Goal: Task Accomplishment & Management: Manage account settings

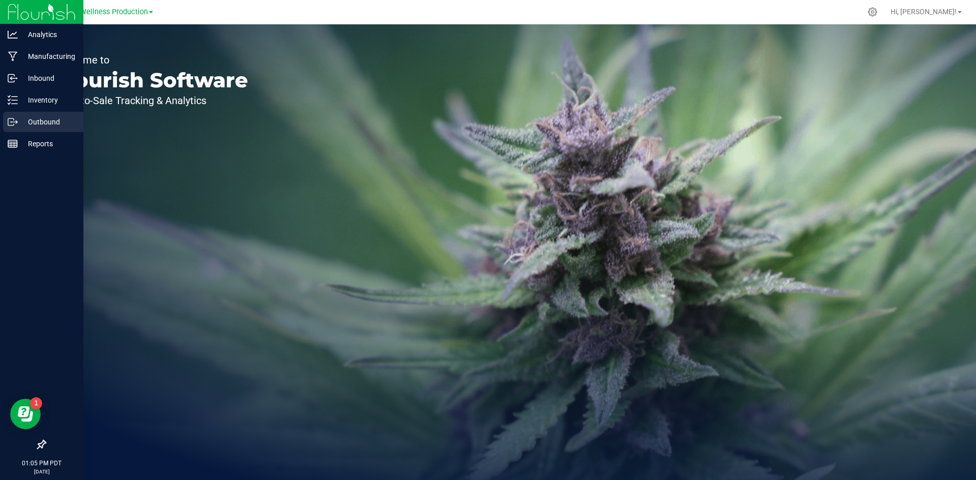
click at [66, 123] on p "Outbound" at bounding box center [48, 122] width 61 height 12
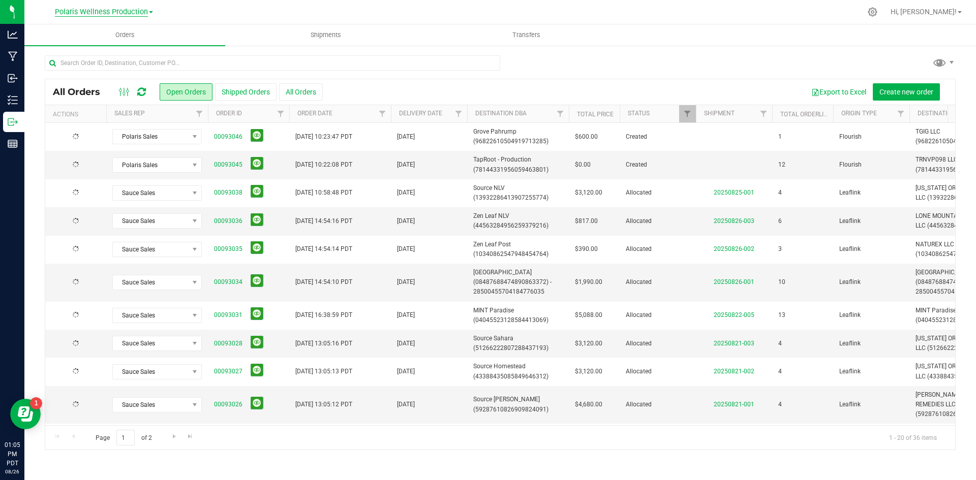
click at [117, 11] on span "Polaris Wellness Production" at bounding box center [101, 12] width 93 height 9
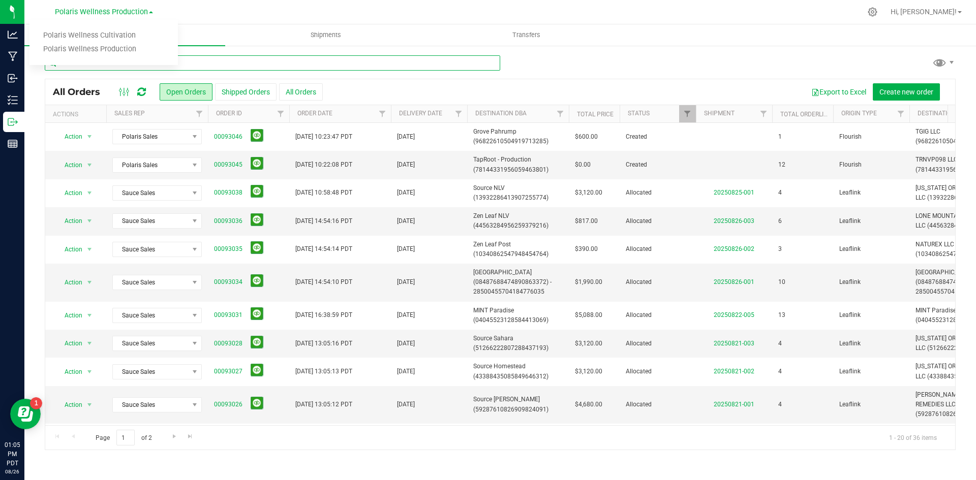
click at [229, 66] on input "text" at bounding box center [272, 62] width 455 height 15
type input "[DEMOGRAPHIC_DATA]"
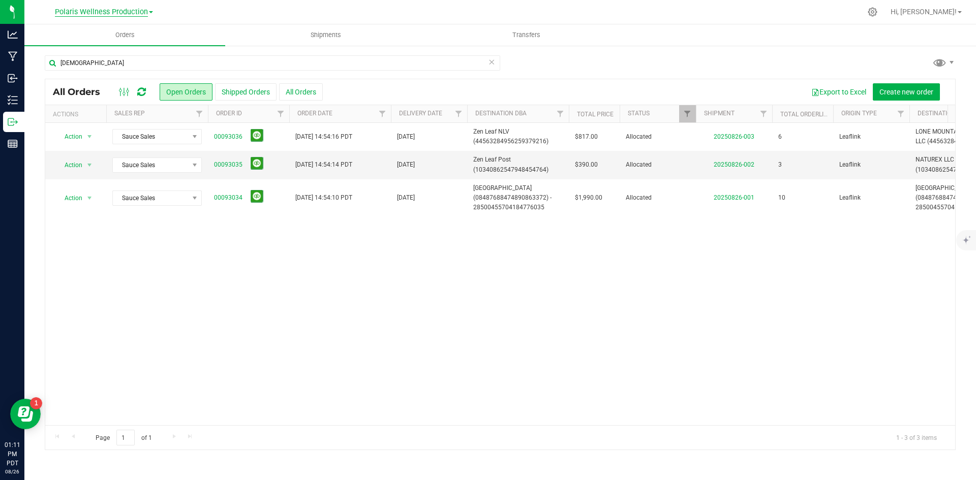
click at [101, 10] on span "Polaris Wellness Production" at bounding box center [101, 12] width 93 height 9
click at [612, 77] on div "[DEMOGRAPHIC_DATA]" at bounding box center [500, 66] width 911 height 23
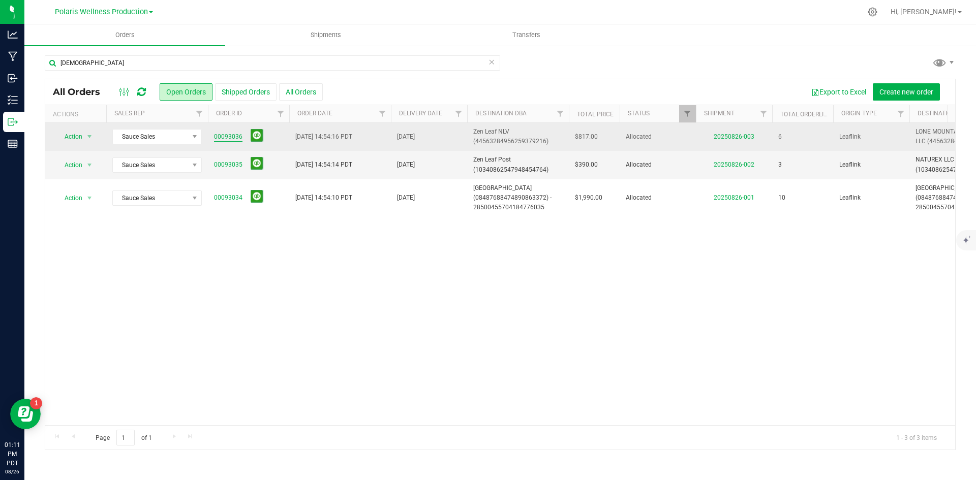
click at [221, 137] on link "00093036" at bounding box center [228, 137] width 28 height 10
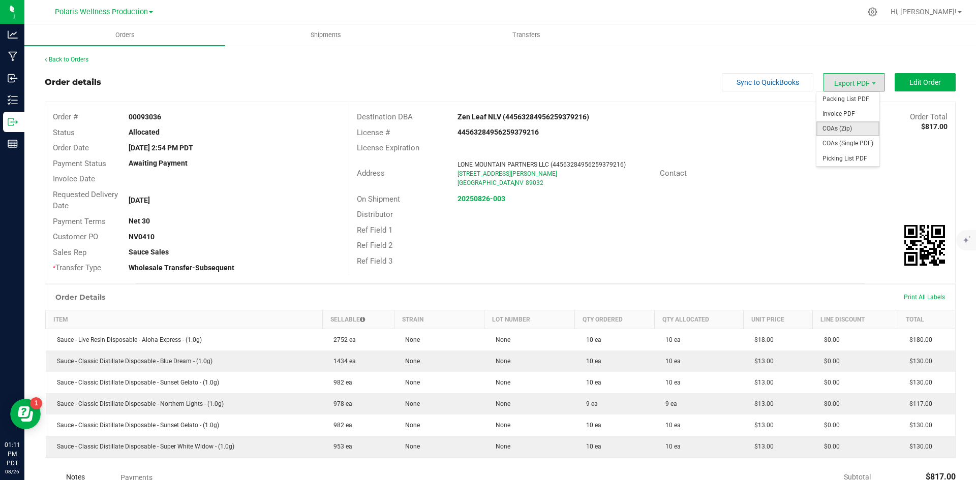
click at [836, 123] on span "COAs (Zip)" at bounding box center [847, 128] width 63 height 15
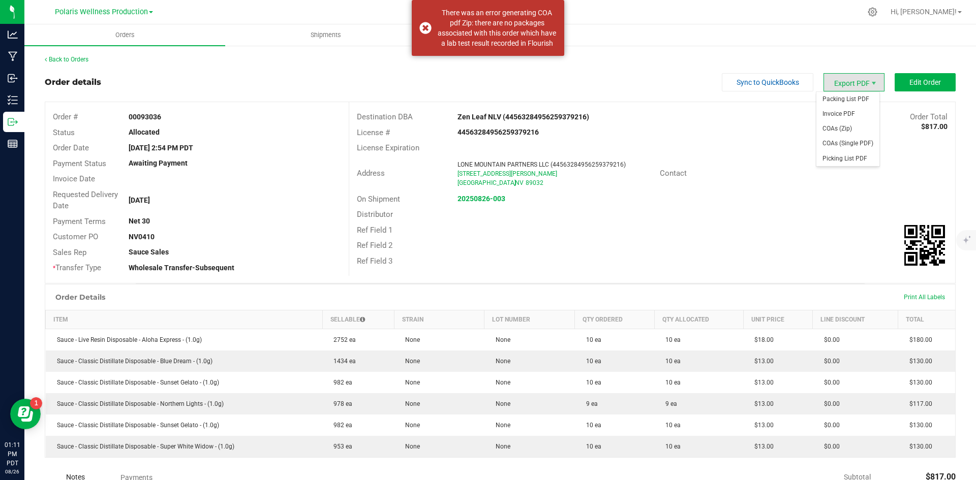
drag, startPoint x: 840, startPoint y: 84, endPoint x: 831, endPoint y: 111, distance: 28.3
click at [840, 85] on span "Export PDF" at bounding box center [853, 82] width 61 height 18
click at [831, 111] on span "Invoice PDF" at bounding box center [847, 114] width 63 height 15
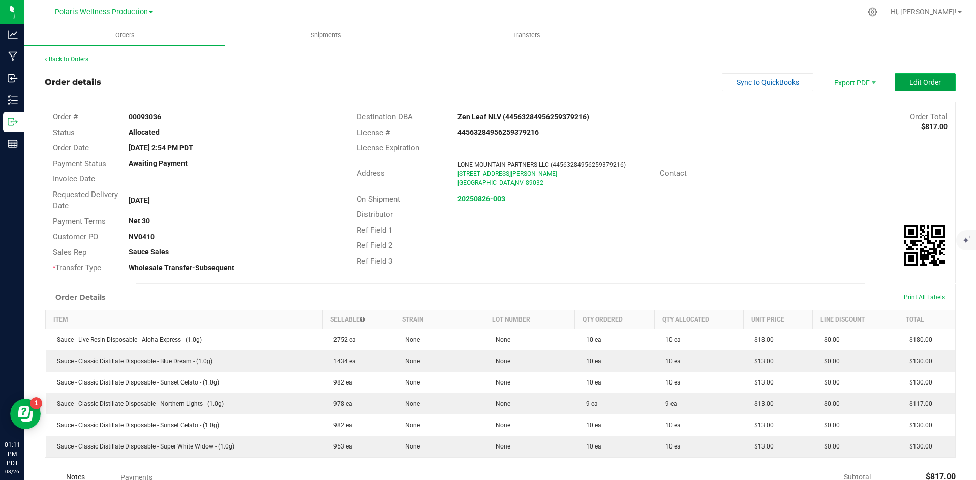
click at [915, 82] on span "Edit Order" at bounding box center [925, 82] width 32 height 8
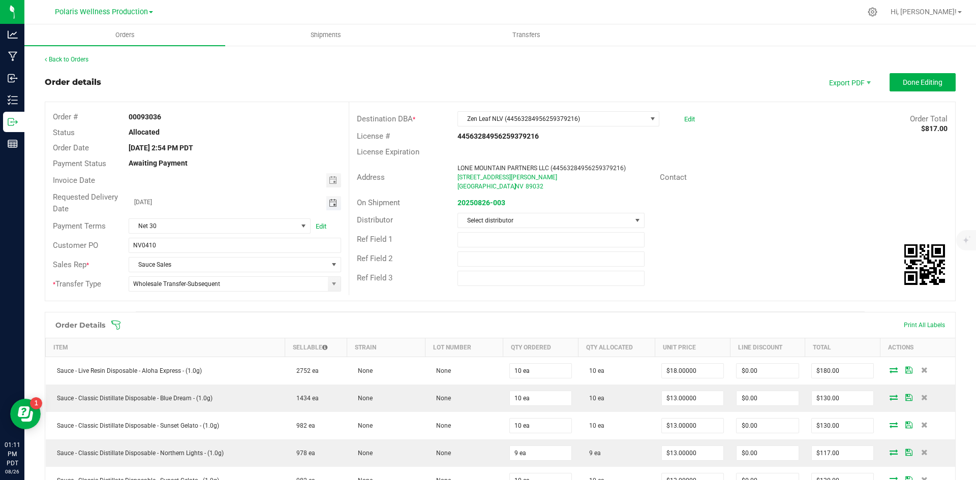
click at [329, 201] on span "Toggle calendar" at bounding box center [333, 203] width 8 height 8
click at [247, 319] on span "29" at bounding box center [248, 320] width 15 height 16
type input "[DATE]"
click at [909, 82] on span "Done Editing" at bounding box center [923, 82] width 40 height 8
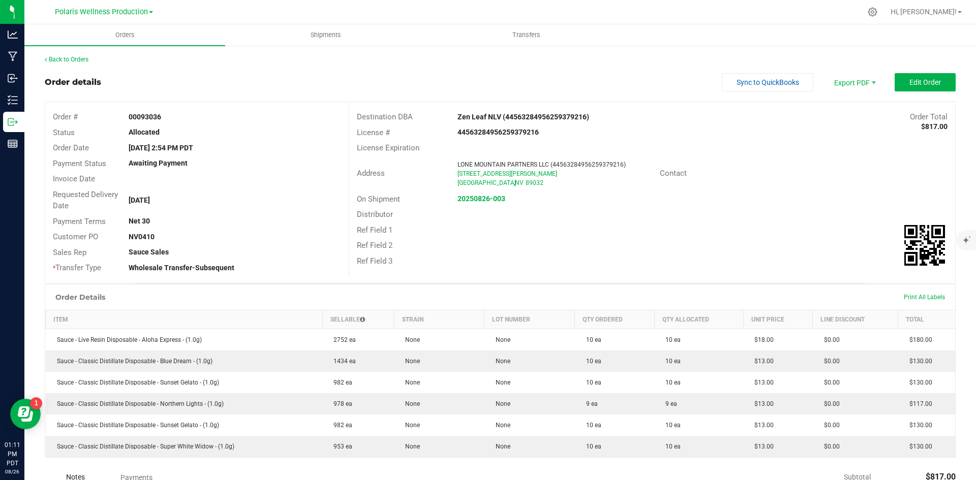
click at [72, 55] on div "Back to Orders" at bounding box center [500, 59] width 911 height 9
click at [845, 115] on span "Invoice PDF" at bounding box center [847, 114] width 63 height 15
click at [72, 57] on link "Back to Orders" at bounding box center [67, 59] width 44 height 7
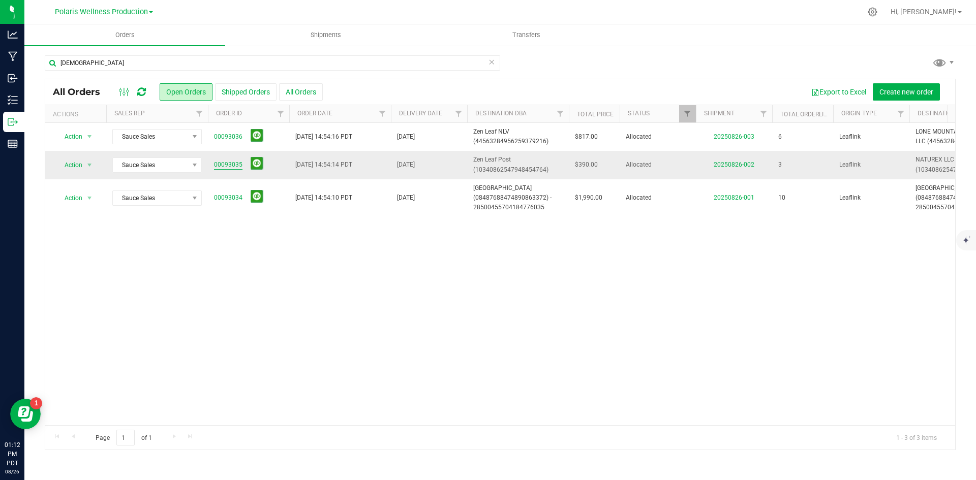
click at [234, 163] on link "00093035" at bounding box center [228, 165] width 28 height 10
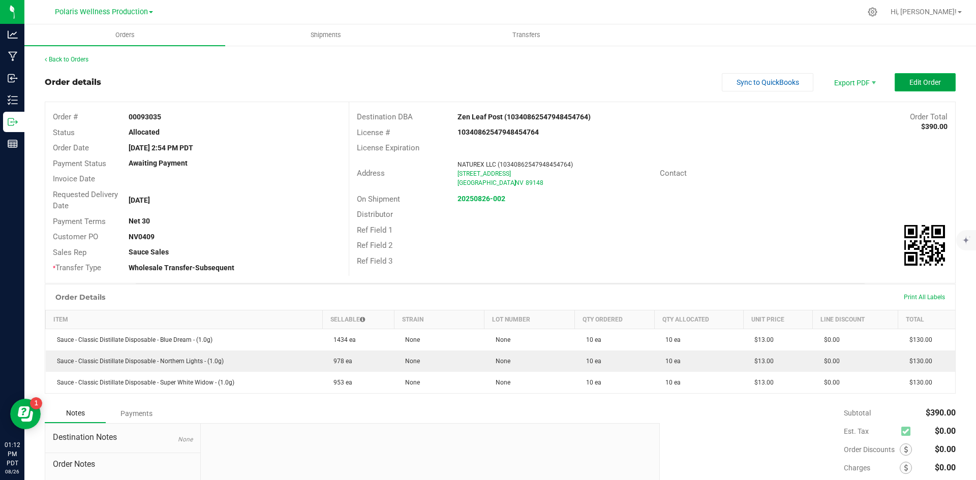
click at [909, 89] on button "Edit Order" at bounding box center [924, 82] width 61 height 18
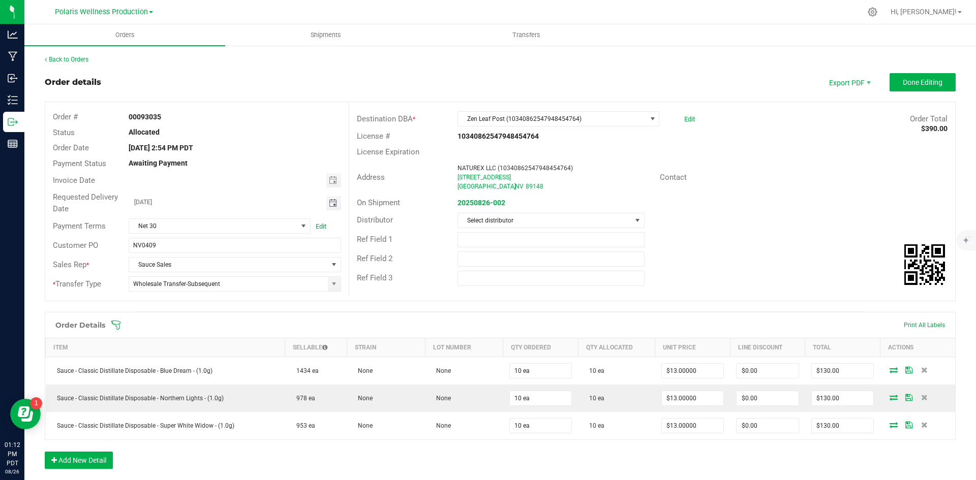
click at [332, 200] on span "Toggle calendar" at bounding box center [333, 203] width 8 height 8
click at [249, 317] on span "29" at bounding box center [248, 320] width 15 height 16
type input "[DATE]"
drag, startPoint x: 899, startPoint y: 88, endPoint x: 866, endPoint y: 96, distance: 33.9
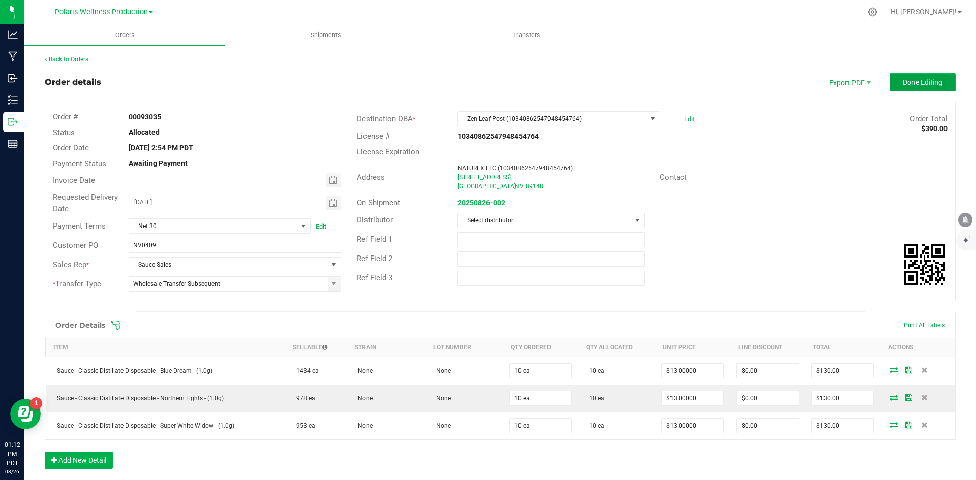
click at [897, 88] on button "Done Editing" at bounding box center [922, 82] width 66 height 18
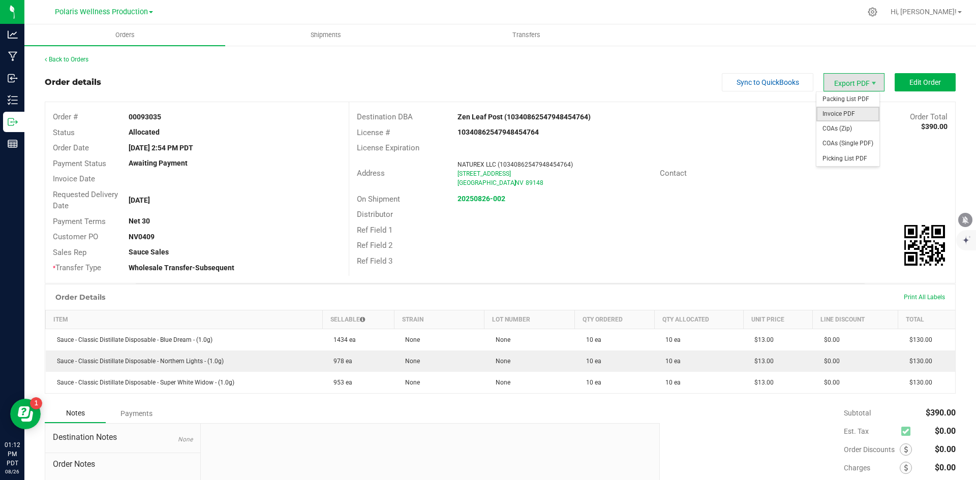
click at [841, 111] on span "Invoice PDF" at bounding box center [847, 114] width 63 height 15
click at [847, 101] on span "Packing List PDF" at bounding box center [847, 99] width 63 height 15
click at [69, 60] on link "Back to Orders" at bounding box center [67, 59] width 44 height 7
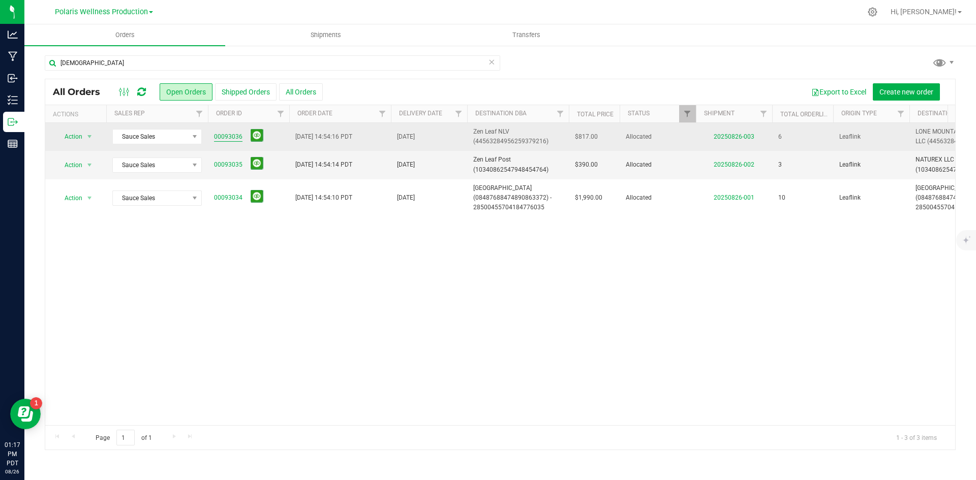
click at [229, 135] on link "00093036" at bounding box center [228, 137] width 28 height 10
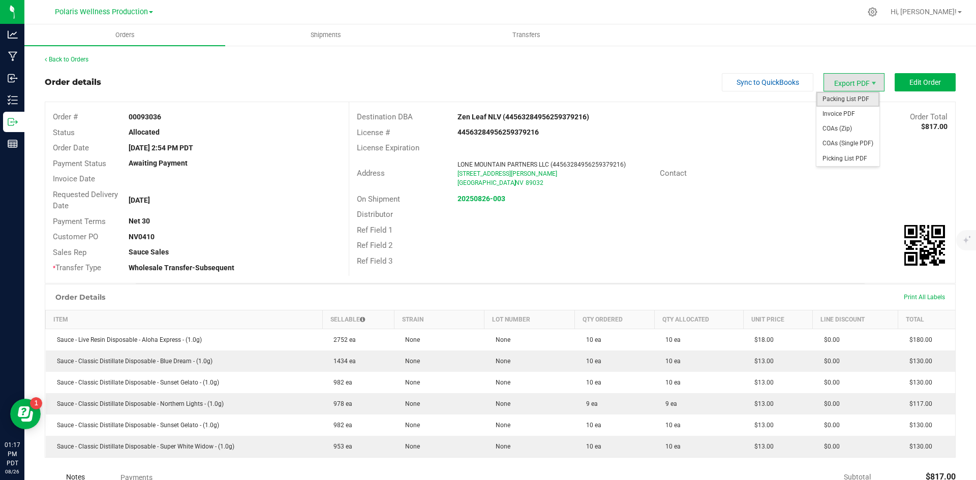
click at [837, 103] on span "Packing List PDF" at bounding box center [847, 99] width 63 height 15
click at [118, 13] on span "Polaris Wellness Production" at bounding box center [101, 12] width 93 height 9
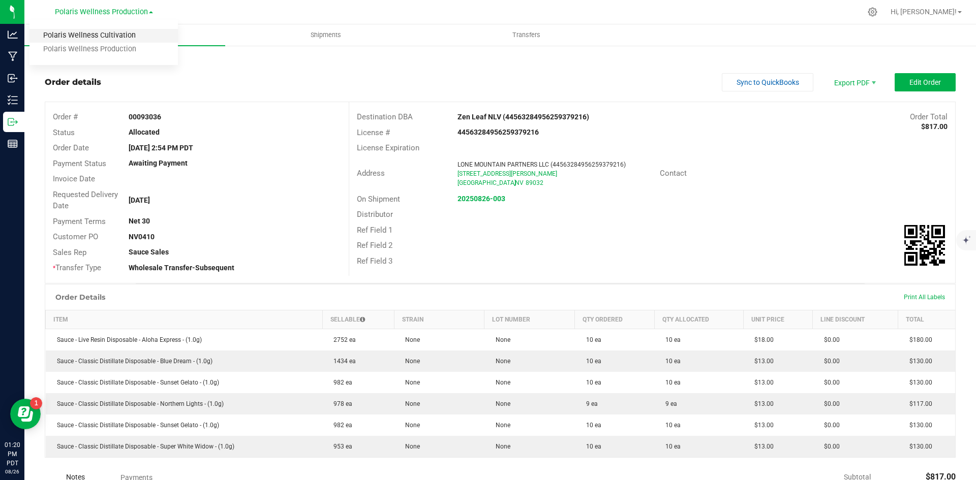
click at [122, 33] on link "Polaris Wellness Cultivation" at bounding box center [103, 36] width 148 height 14
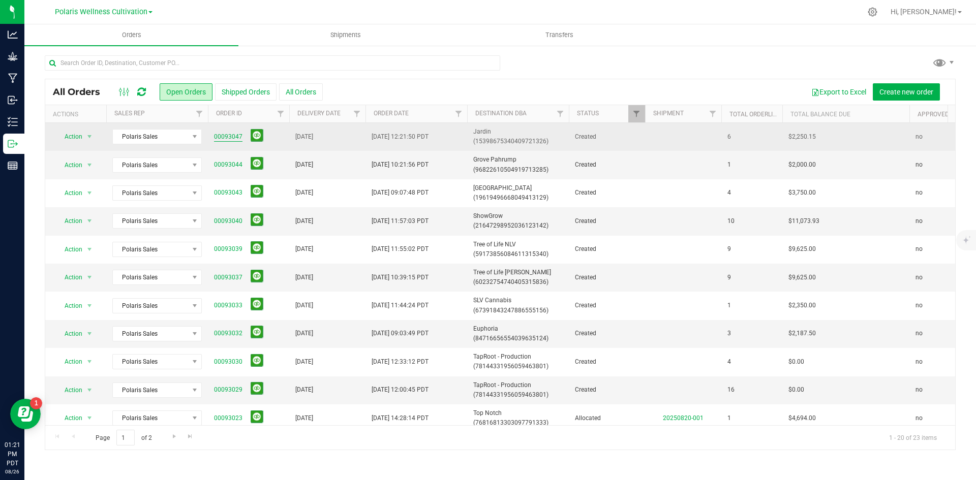
click at [231, 141] on link "00093047" at bounding box center [228, 137] width 28 height 10
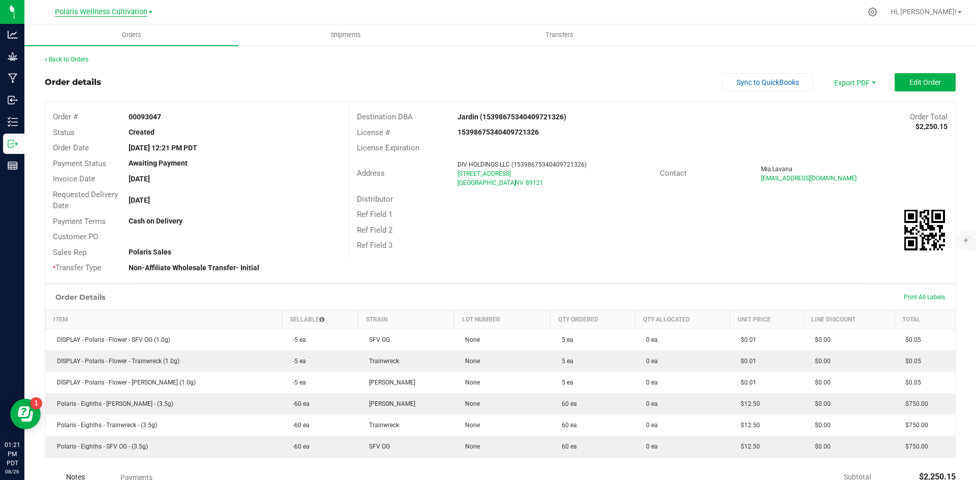
click at [116, 15] on span "Polaris Wellness Cultivation" at bounding box center [101, 12] width 92 height 9
click at [114, 54] on link "Polaris Wellness Production" at bounding box center [103, 50] width 148 height 14
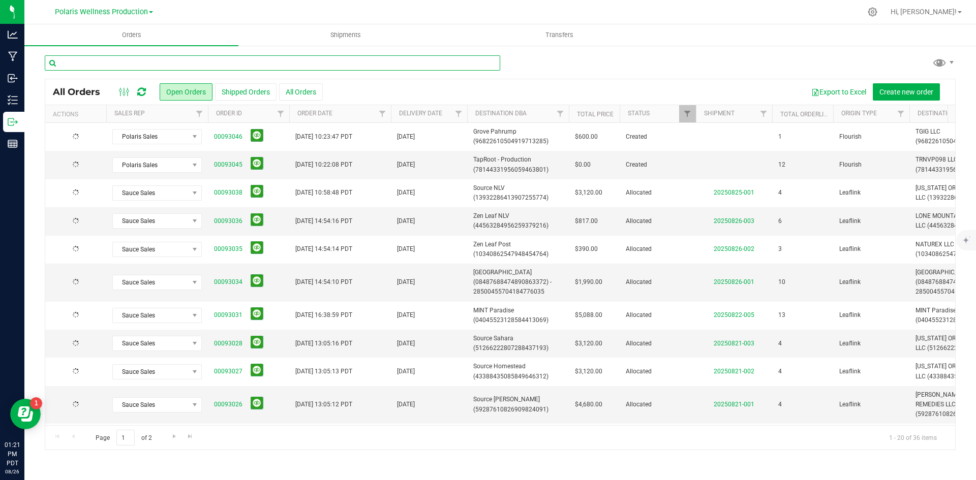
click at [183, 64] on input "text" at bounding box center [272, 62] width 455 height 15
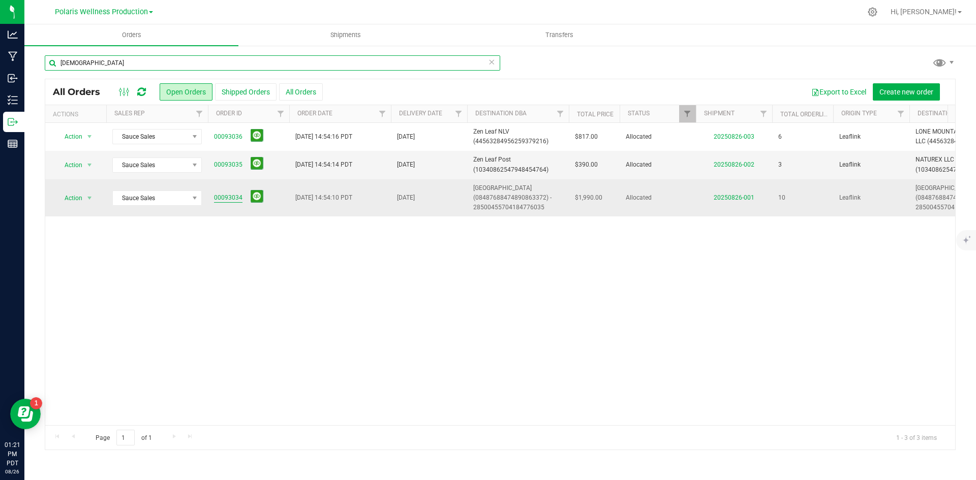
type input "[DEMOGRAPHIC_DATA]"
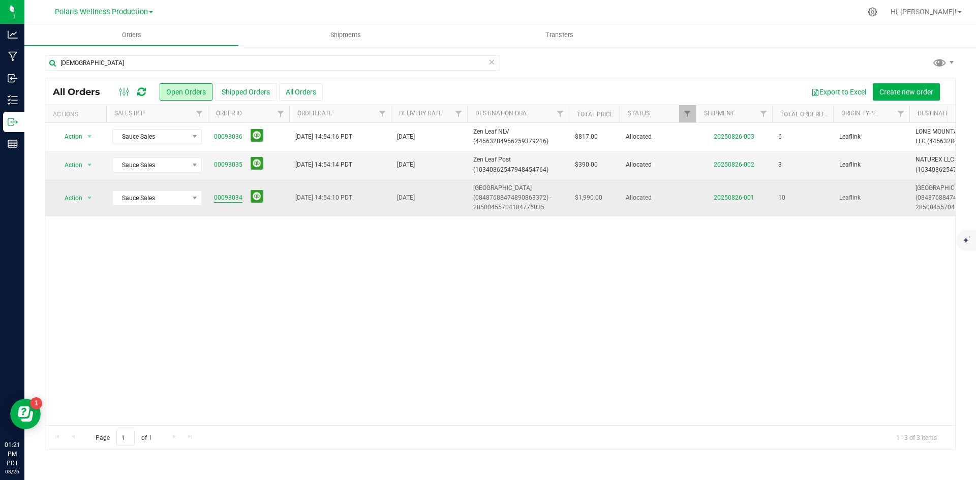
click at [235, 199] on link "00093034" at bounding box center [228, 198] width 28 height 10
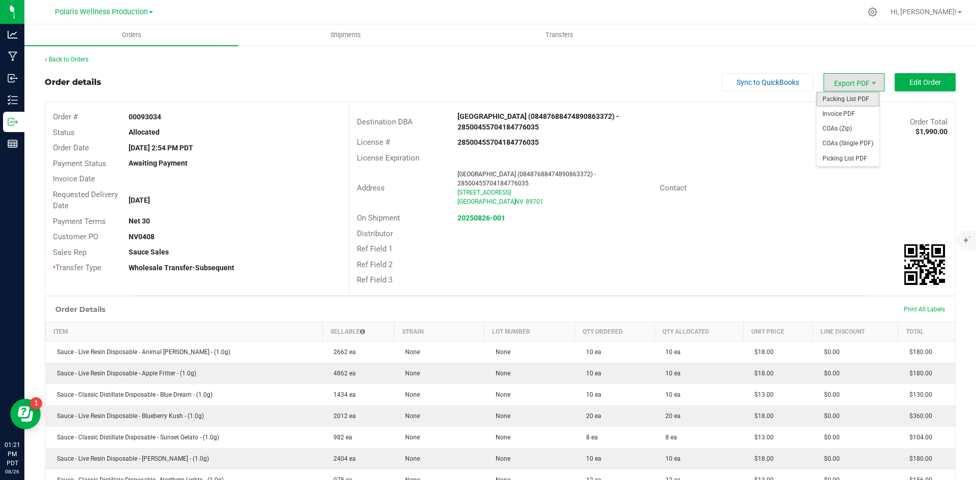
click at [840, 97] on span "Packing List PDF" at bounding box center [847, 99] width 63 height 15
click at [77, 59] on link "Back to Orders" at bounding box center [67, 59] width 44 height 7
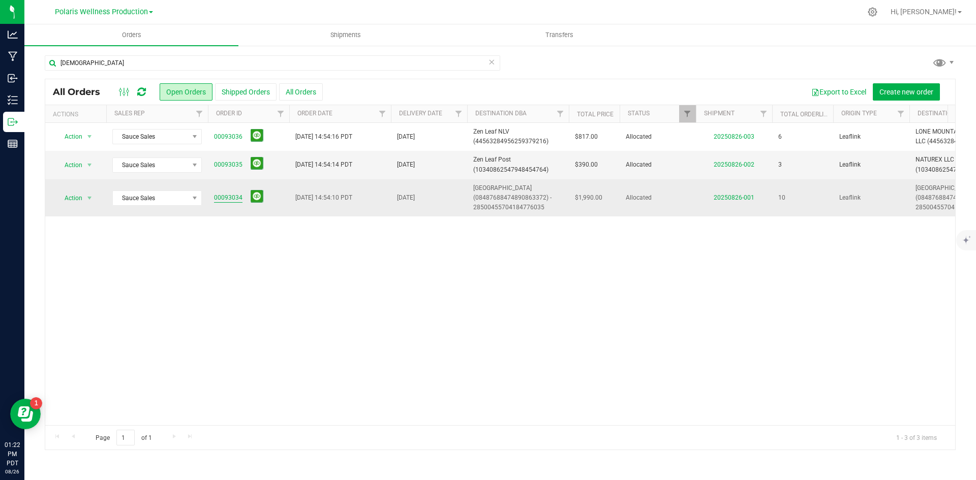
click at [225, 201] on link "00093034" at bounding box center [228, 198] width 28 height 10
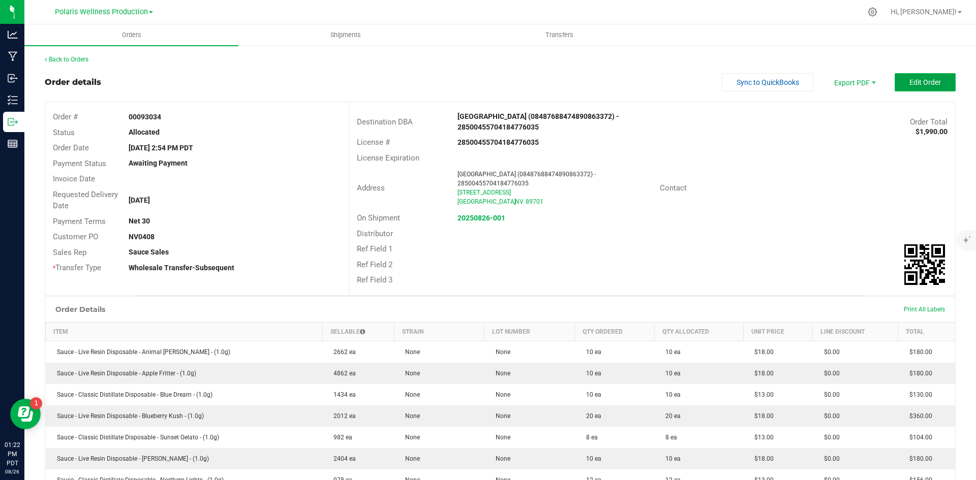
click at [917, 81] on span "Edit Order" at bounding box center [925, 82] width 32 height 8
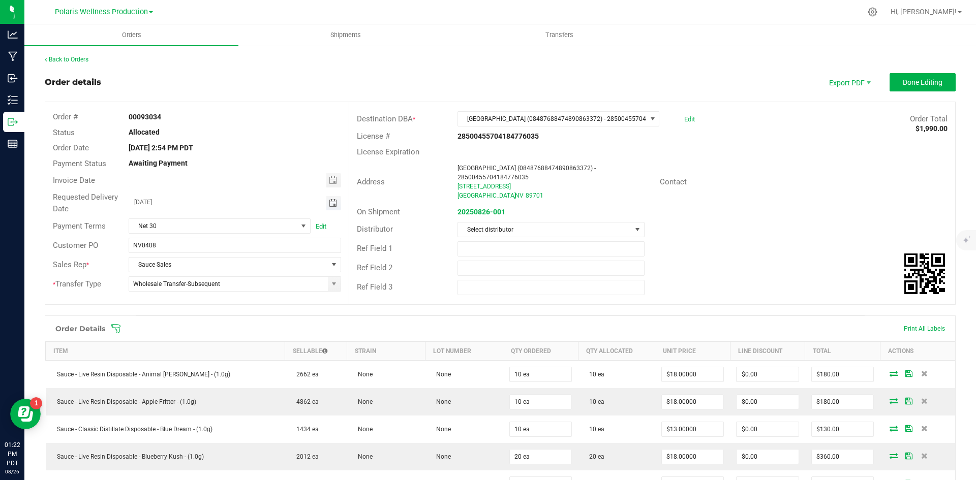
click at [329, 203] on span "Toggle calendar" at bounding box center [333, 203] width 8 height 8
click at [244, 316] on span "29" at bounding box center [248, 320] width 15 height 16
type input "[DATE]"
click at [911, 85] on span "Done Editing" at bounding box center [923, 82] width 40 height 8
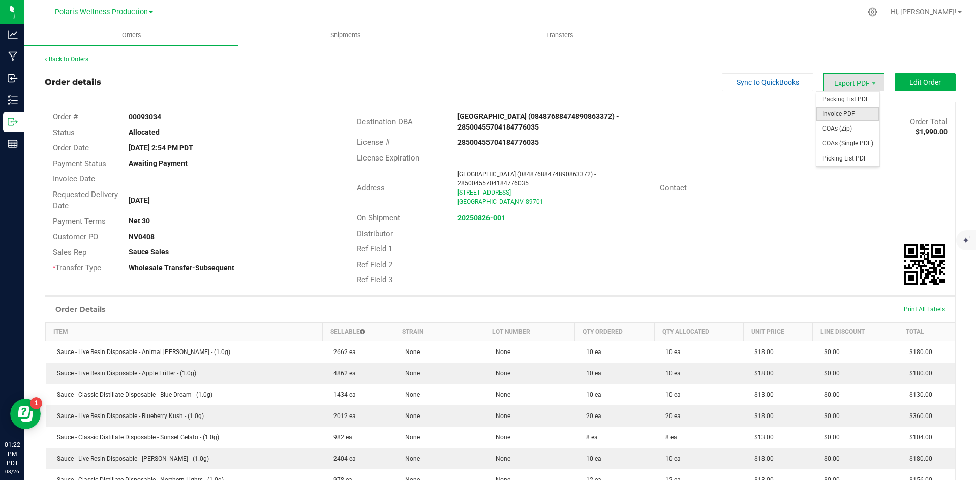
click at [856, 112] on span "Invoice PDF" at bounding box center [847, 114] width 63 height 15
click at [86, 55] on div "Back to Orders" at bounding box center [500, 59] width 911 height 9
click at [84, 60] on link "Back to Orders" at bounding box center [67, 59] width 44 height 7
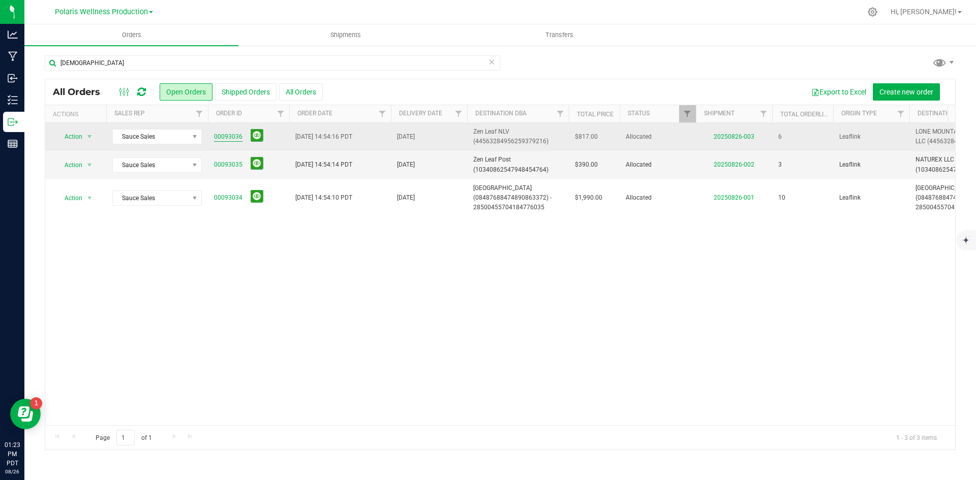
click at [225, 135] on link "00093036" at bounding box center [228, 137] width 28 height 10
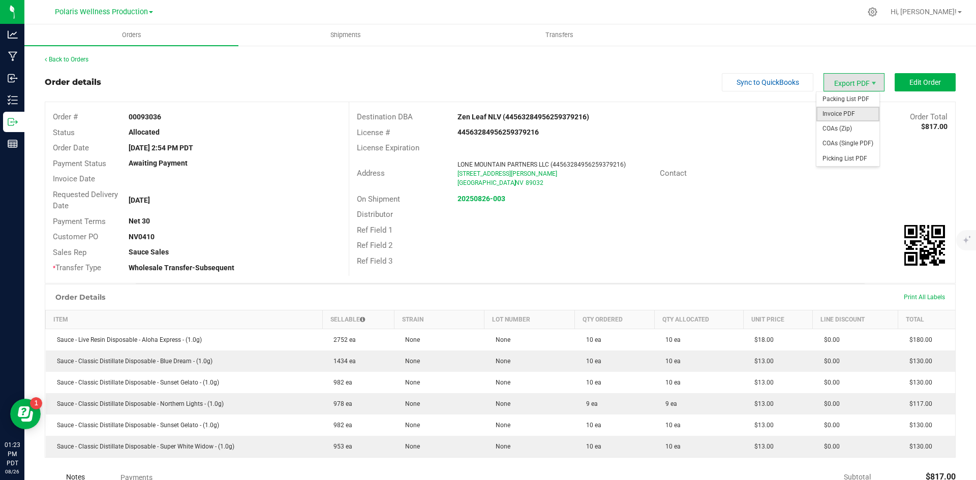
click at [843, 117] on span "Invoice PDF" at bounding box center [847, 114] width 63 height 15
click at [86, 64] on div "Back to Orders" at bounding box center [500, 59] width 911 height 9
click at [82, 63] on div "Back to Orders" at bounding box center [500, 59] width 911 height 9
click at [75, 56] on link "Back to Orders" at bounding box center [67, 59] width 44 height 7
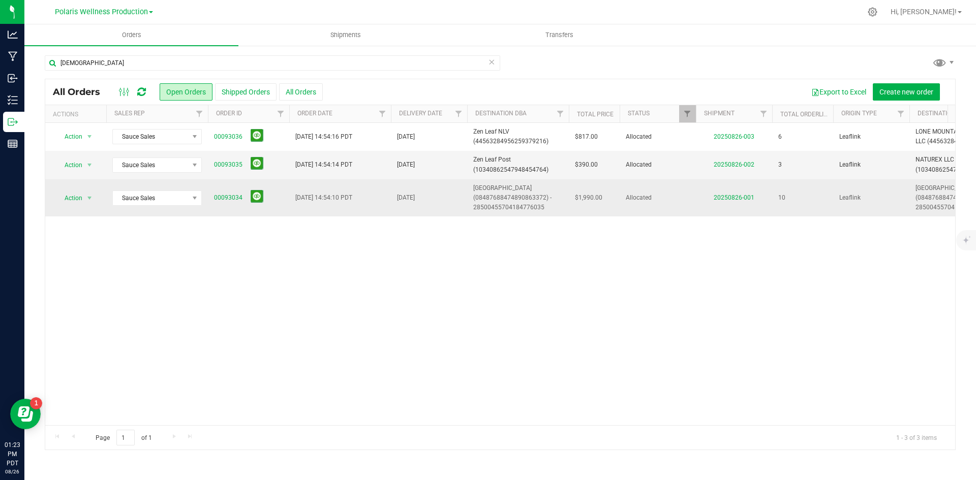
click at [205, 195] on td "Sauce Sales" at bounding box center [157, 198] width 102 height 38
click at [222, 194] on link "00093034" at bounding box center [228, 198] width 28 height 10
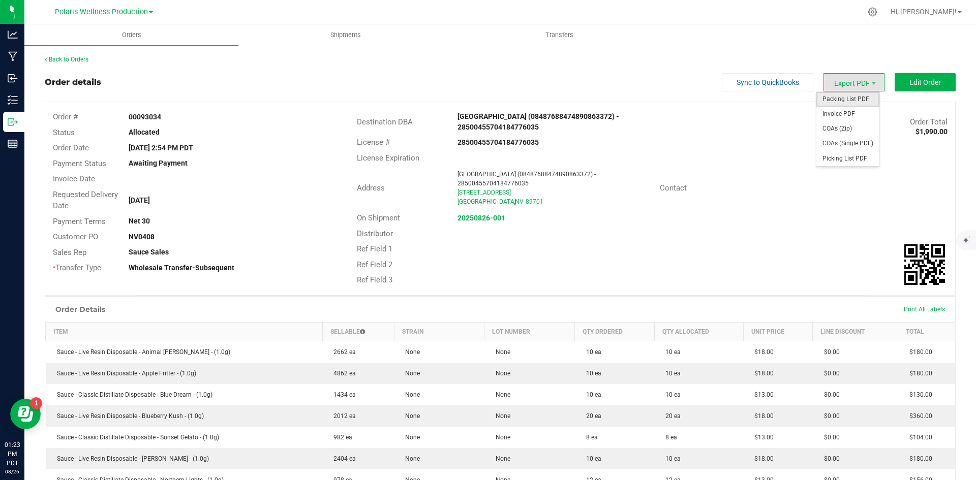
click at [834, 103] on span "Packing List PDF" at bounding box center [847, 99] width 63 height 15
click at [848, 113] on span "Invoice PDF" at bounding box center [847, 114] width 63 height 15
click at [923, 87] on button "Edit Order" at bounding box center [924, 82] width 61 height 18
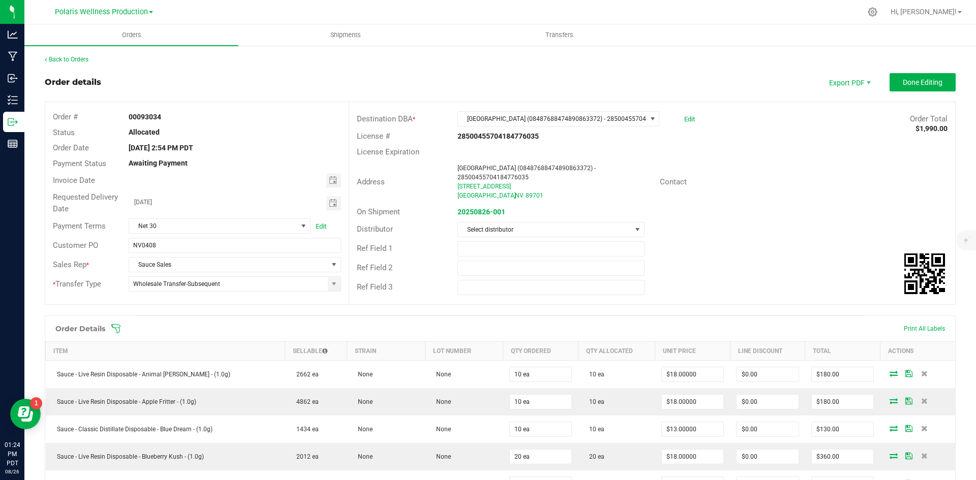
click at [336, 206] on span "Toggle calendar" at bounding box center [333, 203] width 15 height 14
click at [250, 324] on span "29" at bounding box center [248, 320] width 15 height 16
type input "[DATE]"
click at [911, 80] on span "Done Editing" at bounding box center [923, 82] width 40 height 8
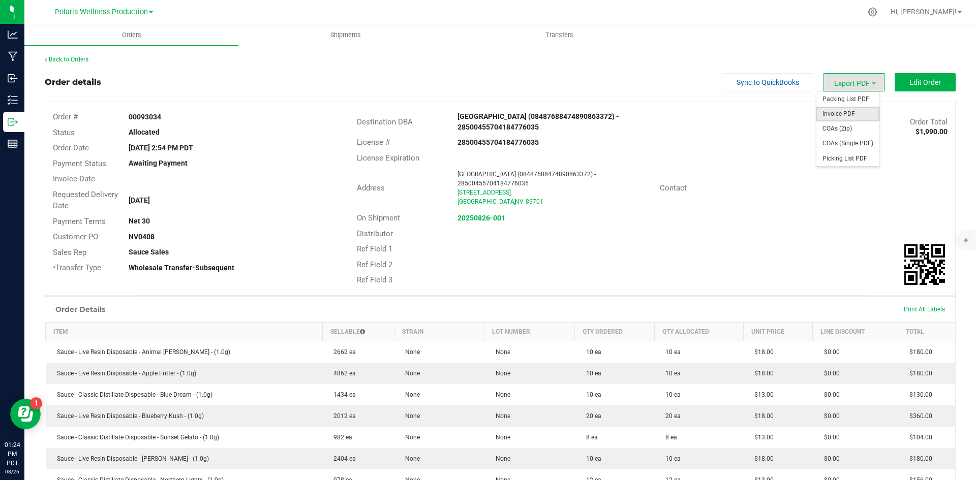
click at [836, 113] on span "Invoice PDF" at bounding box center [847, 114] width 63 height 15
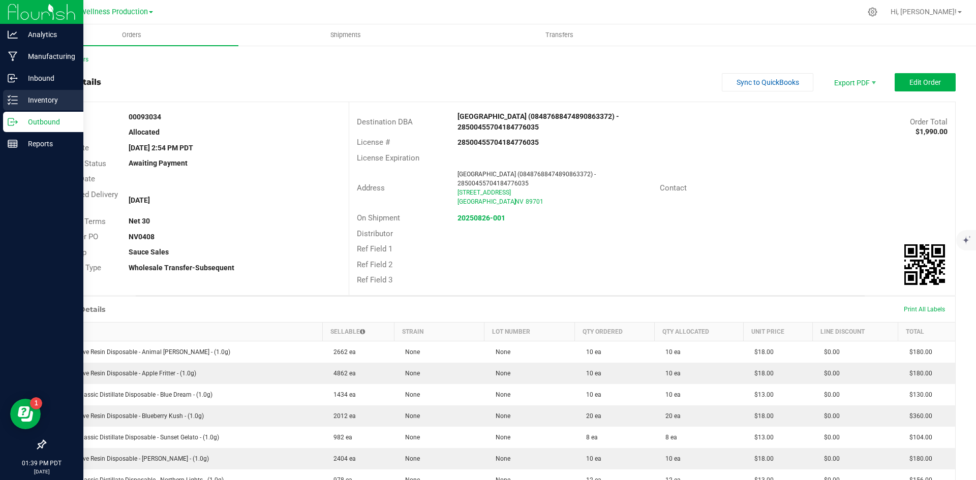
click at [45, 105] on p "Inventory" at bounding box center [48, 100] width 61 height 12
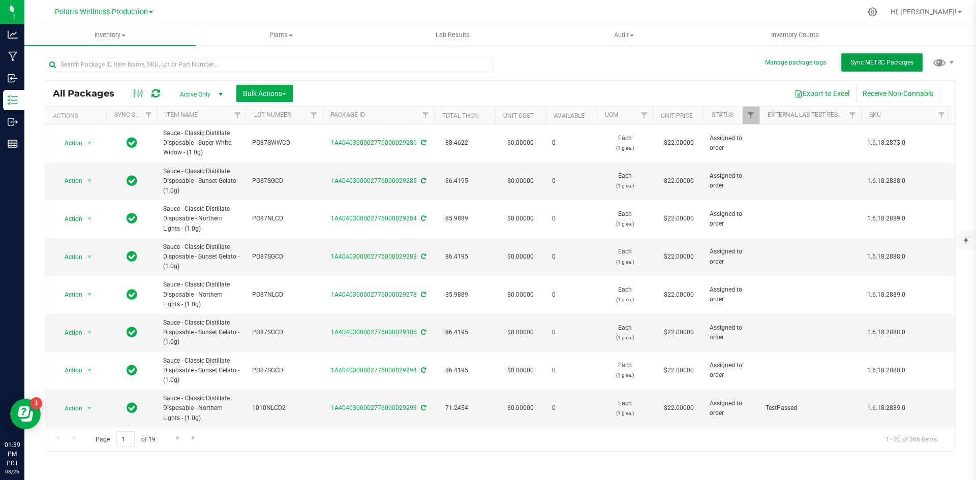
click at [880, 68] on button "Sync METRC Packages" at bounding box center [881, 62] width 81 height 18
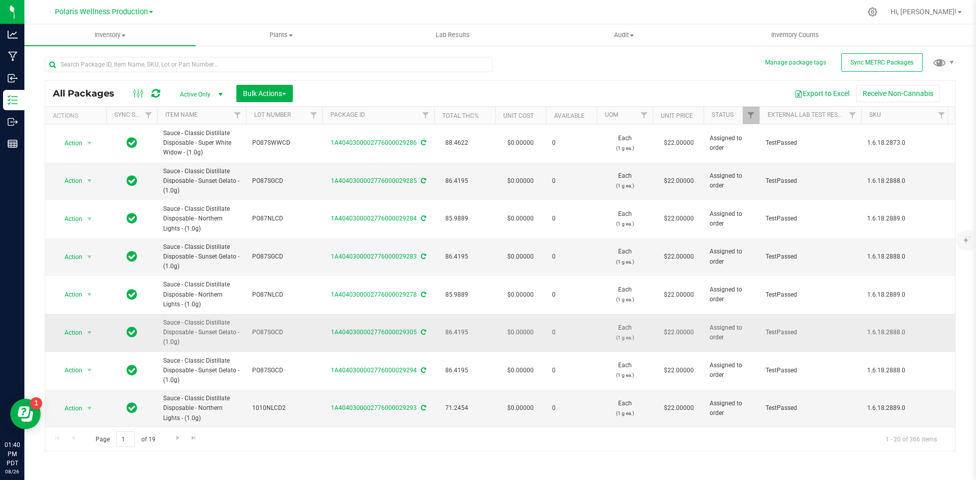
drag, startPoint x: 623, startPoint y: 220, endPoint x: 793, endPoint y: 333, distance: 204.5
